Goal: Book appointment/travel/reservation

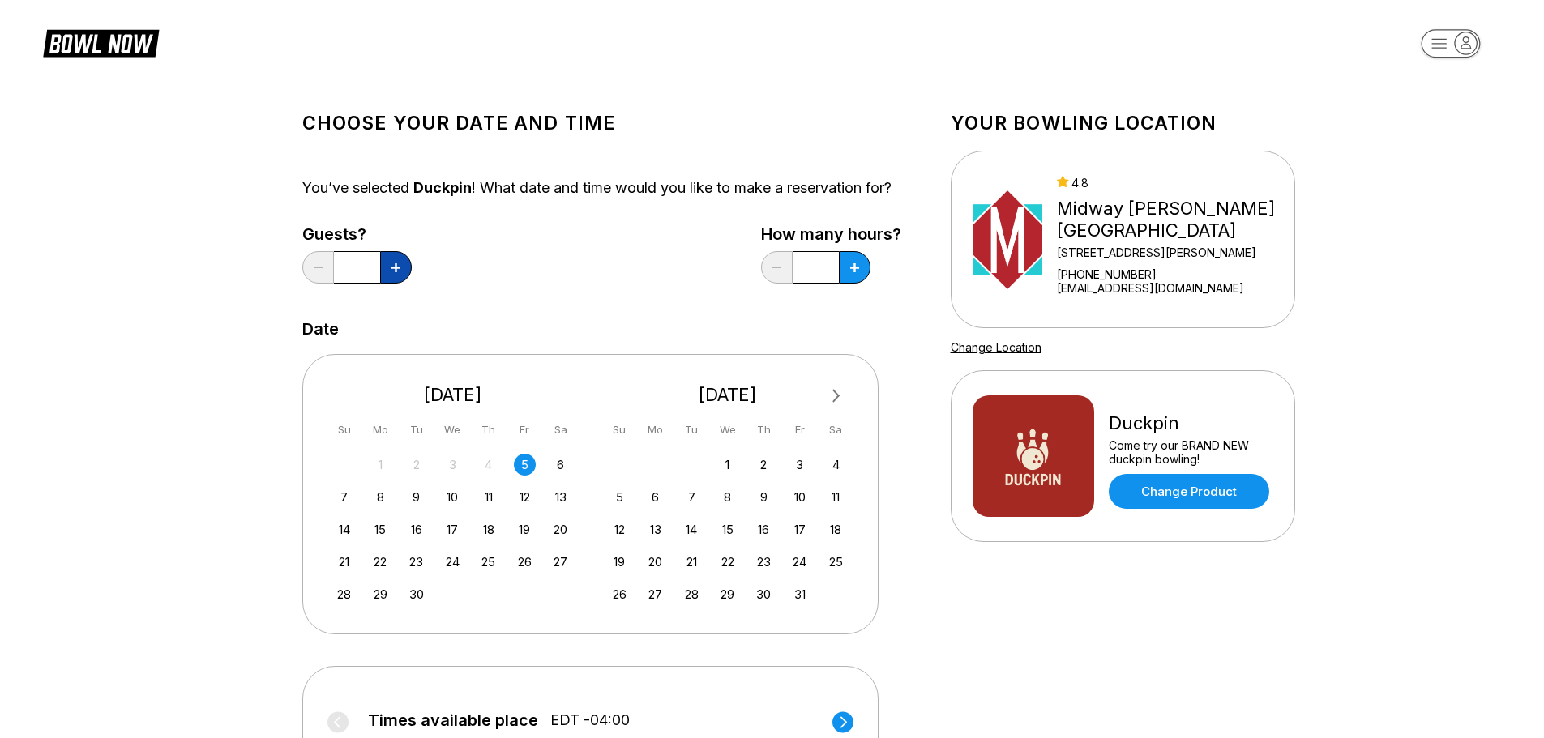
click at [396, 272] on icon at bounding box center [396, 267] width 9 height 9
type input "*"
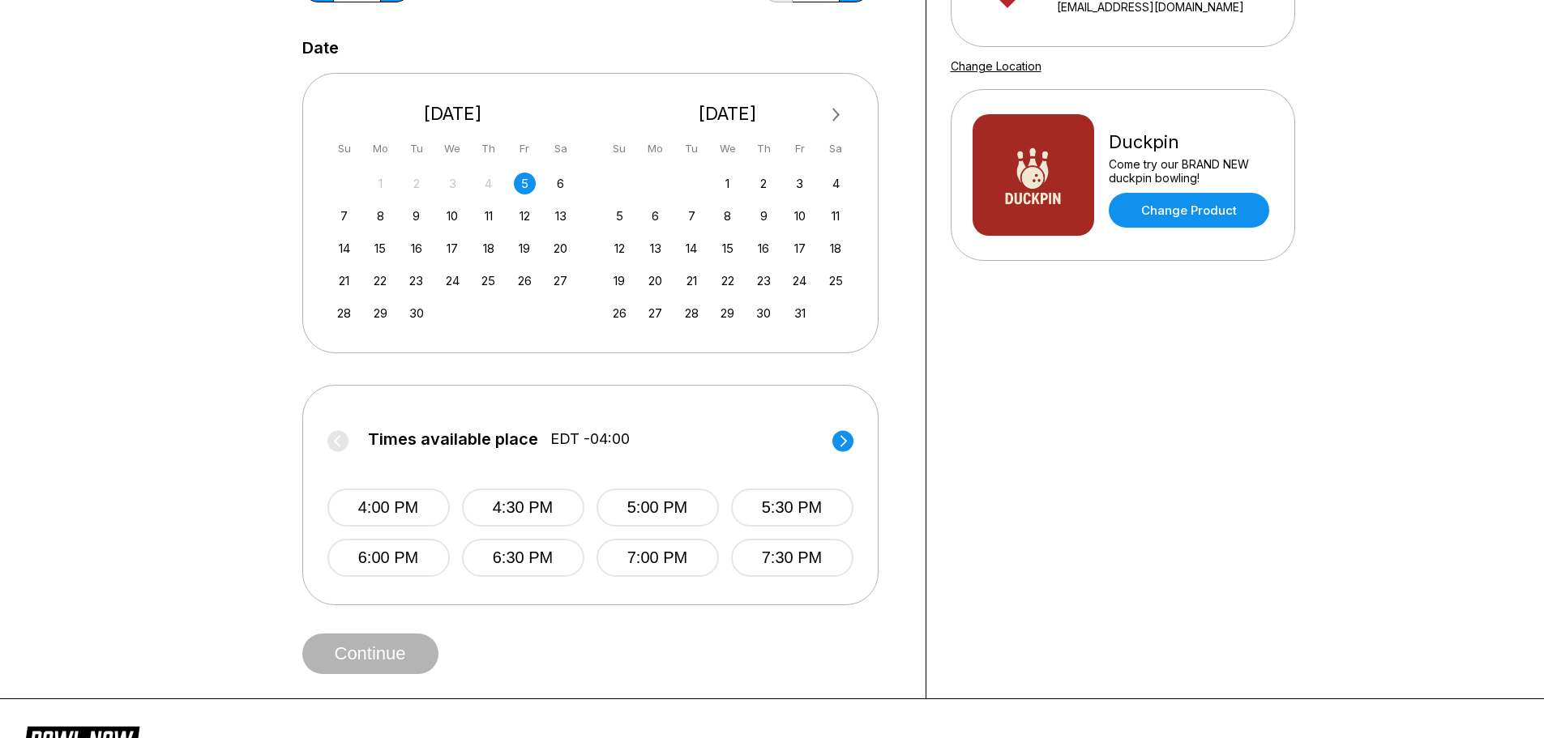
scroll to position [324, 0]
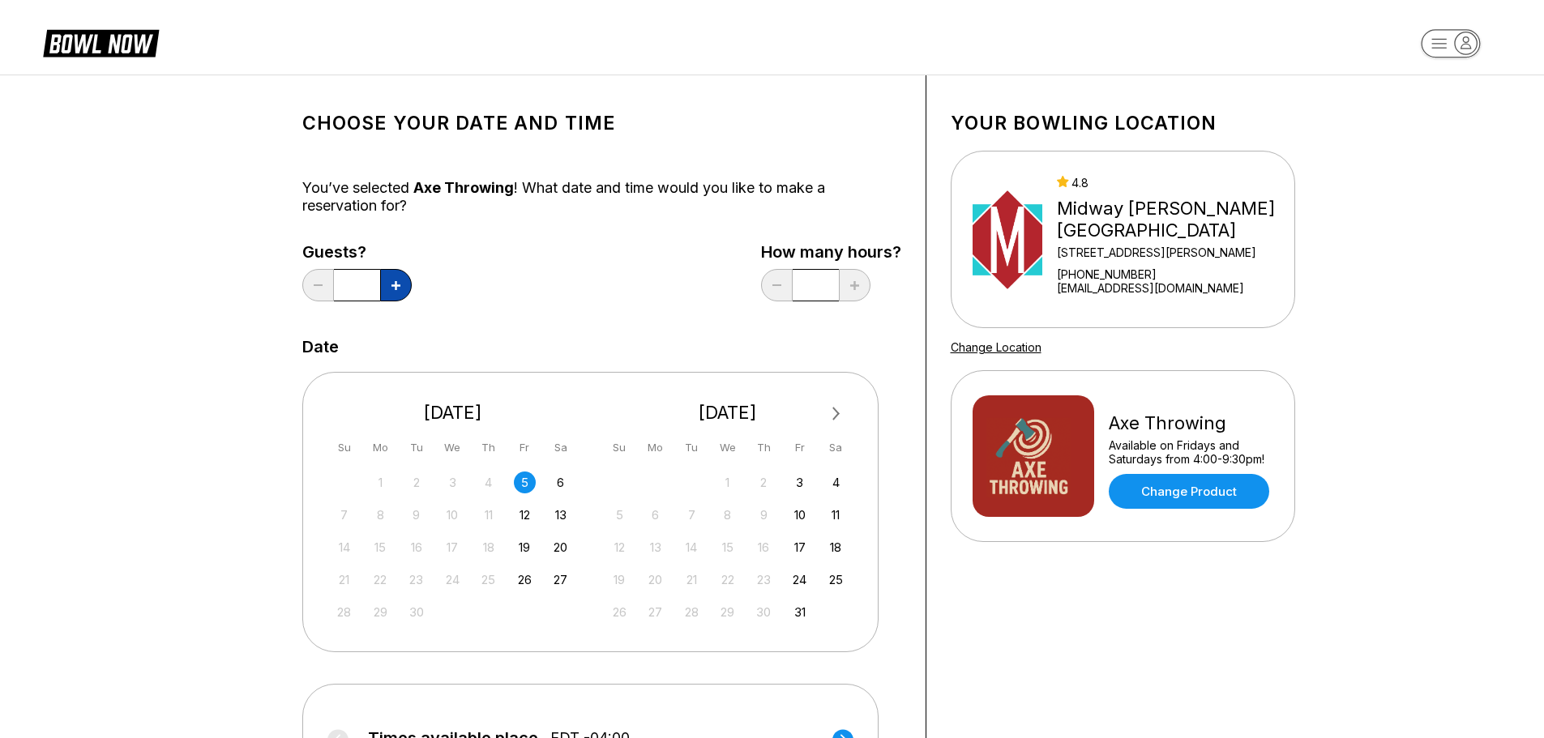
click at [402, 285] on button at bounding box center [396, 285] width 32 height 32
type input "*"
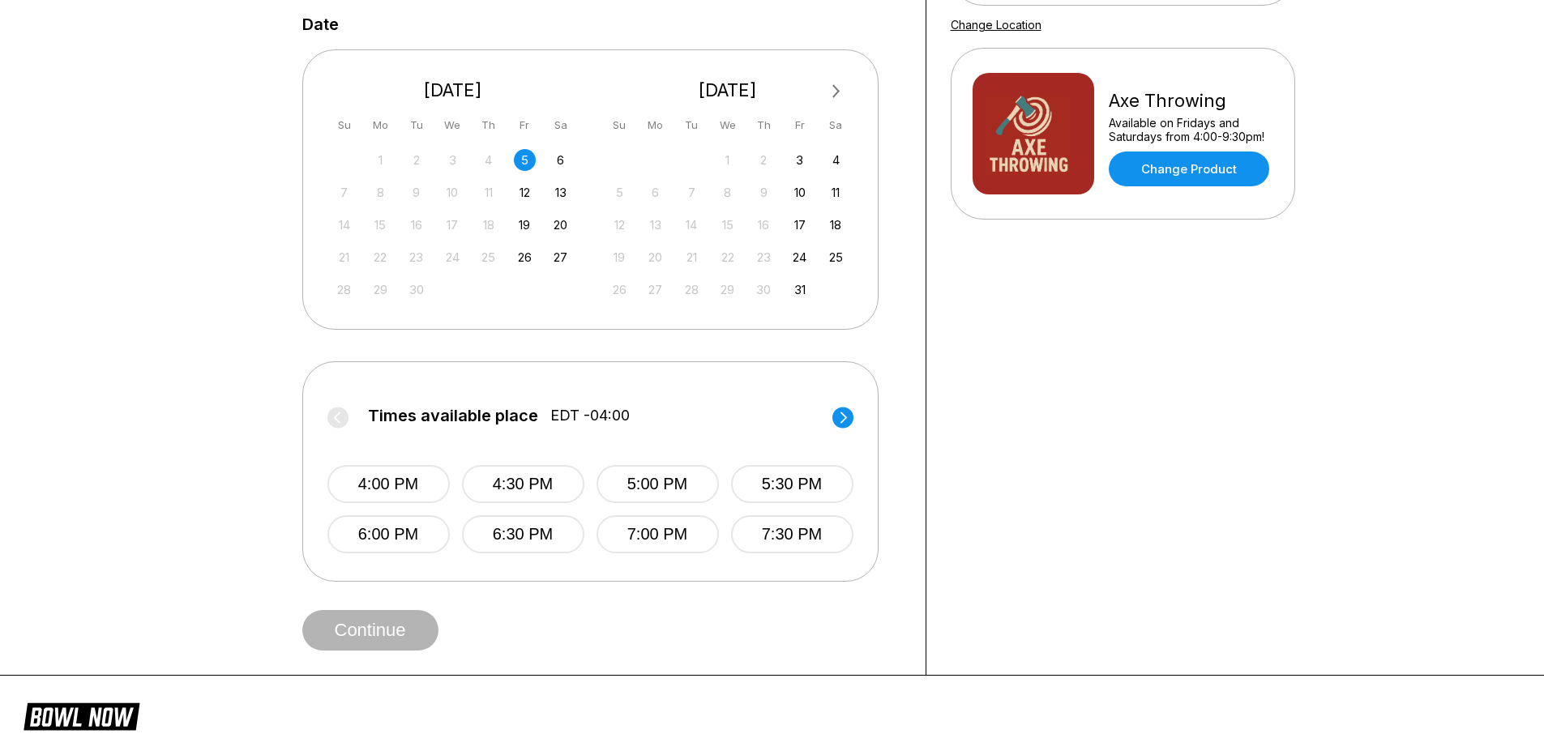
scroll to position [324, 0]
